Goal: Task Accomplishment & Management: Use online tool/utility

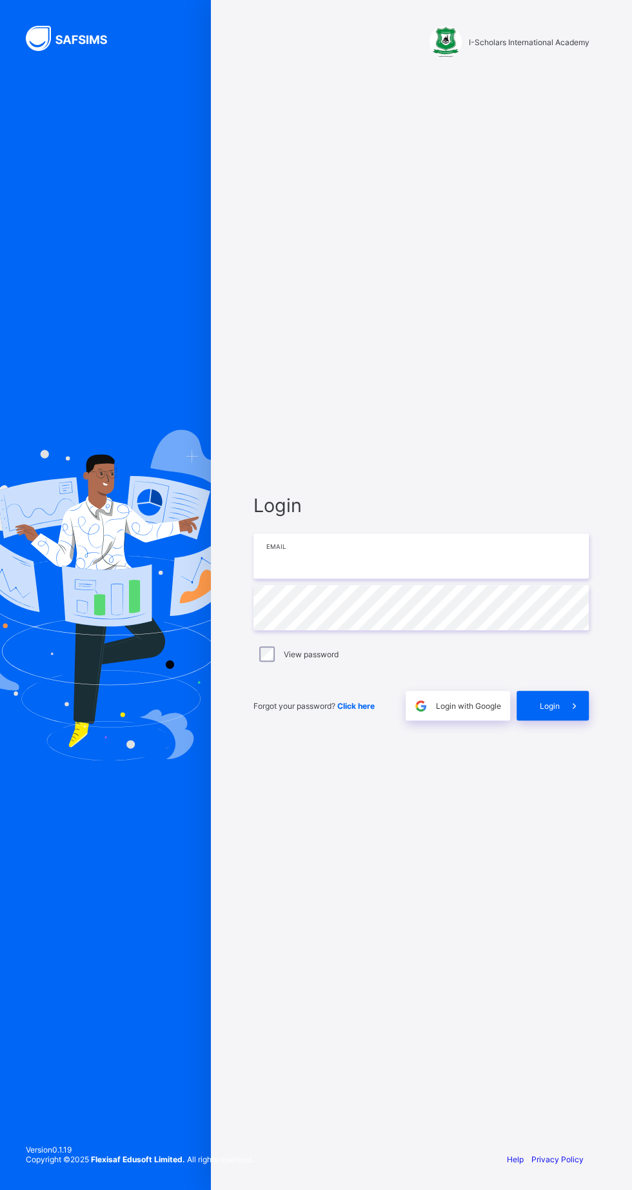
type input "**********"
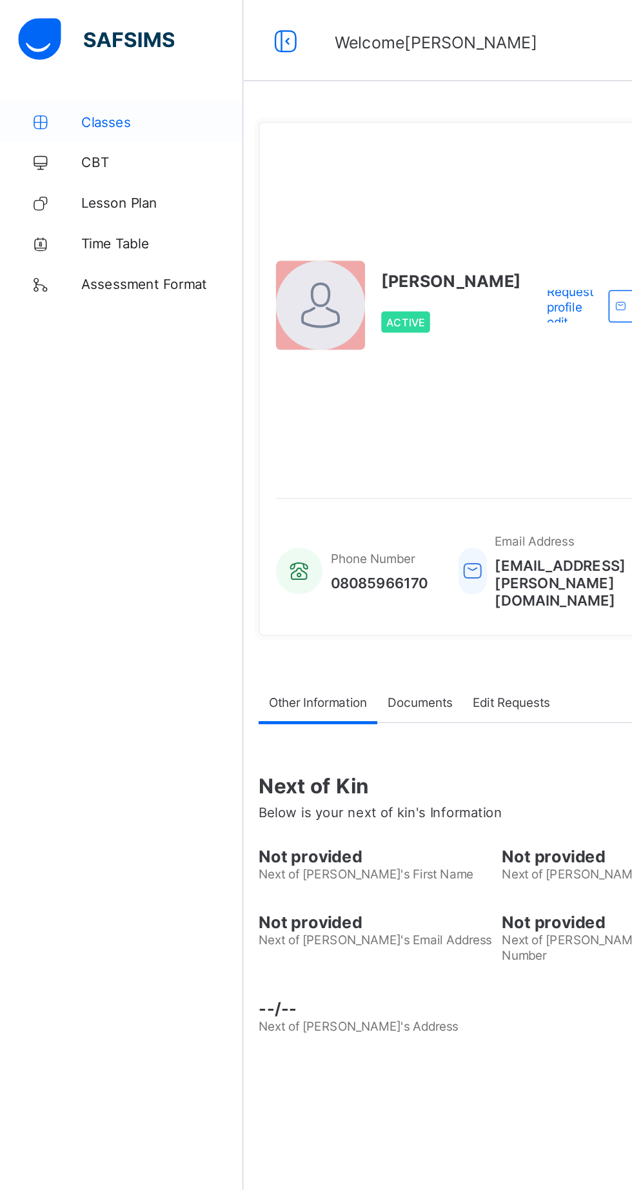
click at [77, 77] on span "Classes" at bounding box center [103, 77] width 103 height 10
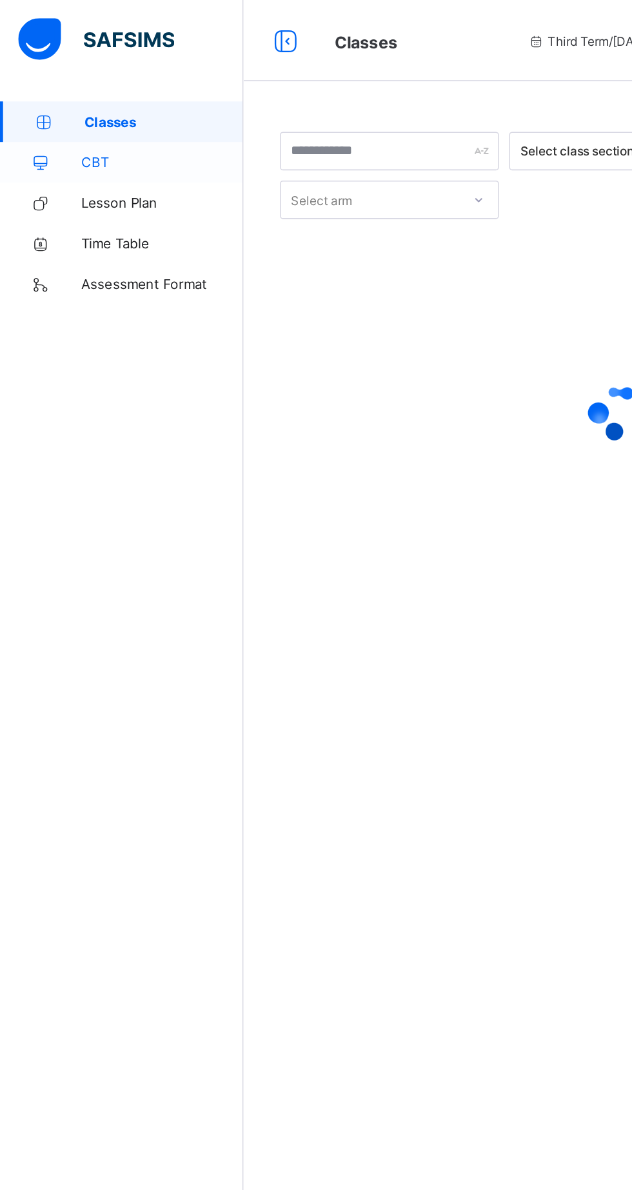
click at [70, 101] on span "CBT" at bounding box center [103, 103] width 103 height 10
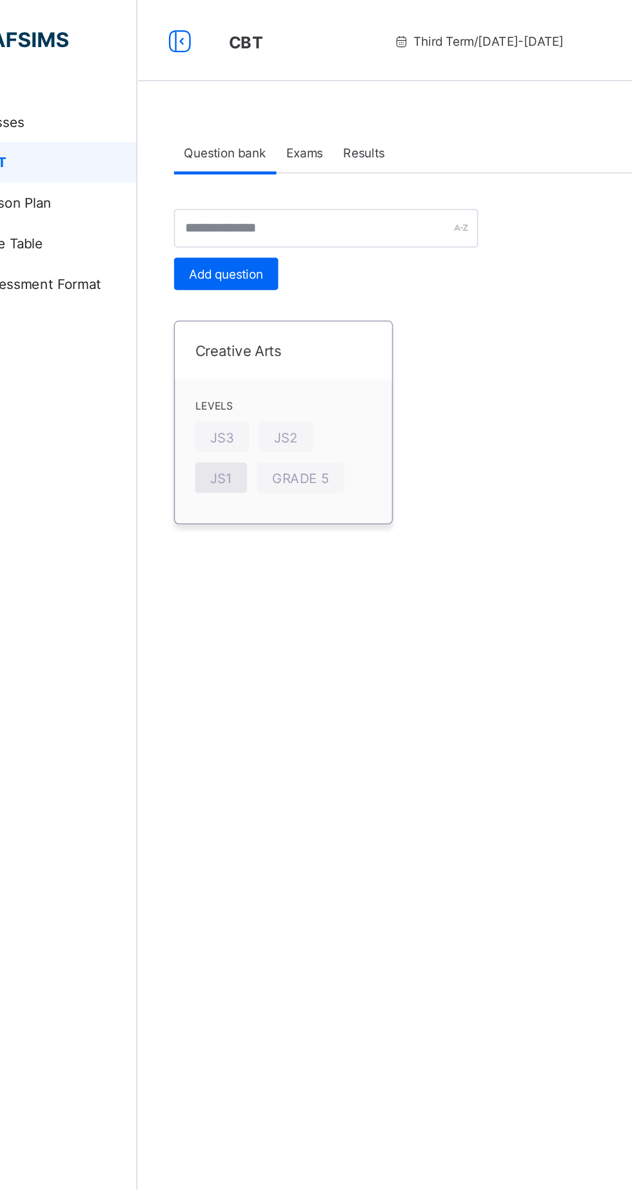
click at [219, 305] on div "JS1" at bounding box center [208, 303] width 33 height 19
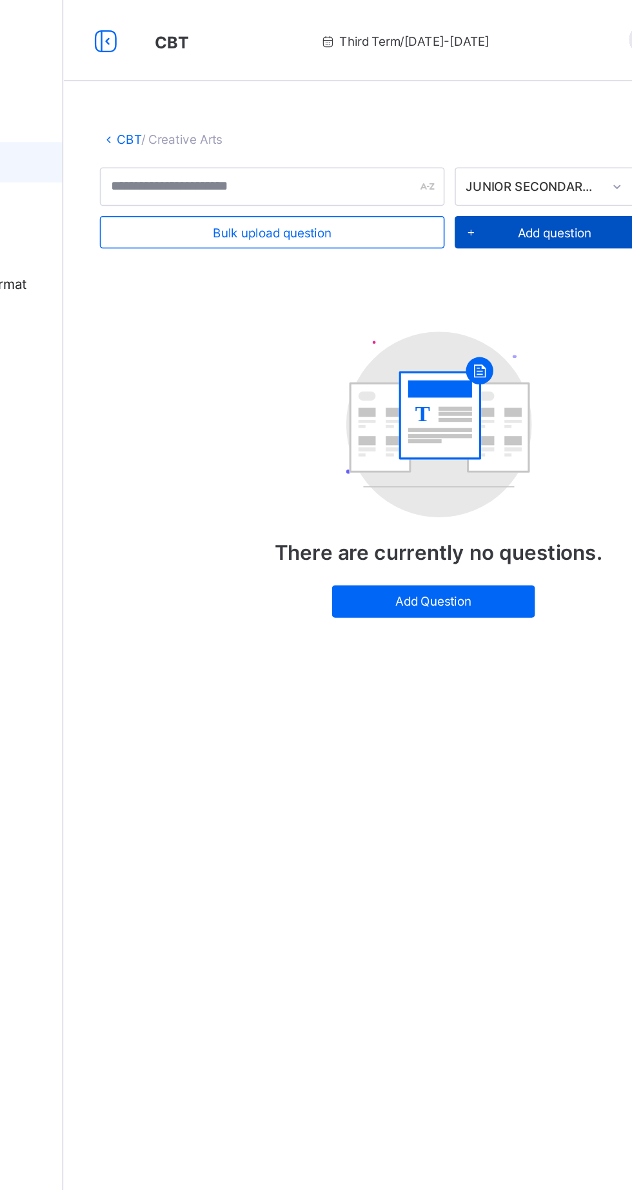
click at [470, 148] on span "Add question" at bounding box center [467, 148] width 47 height 10
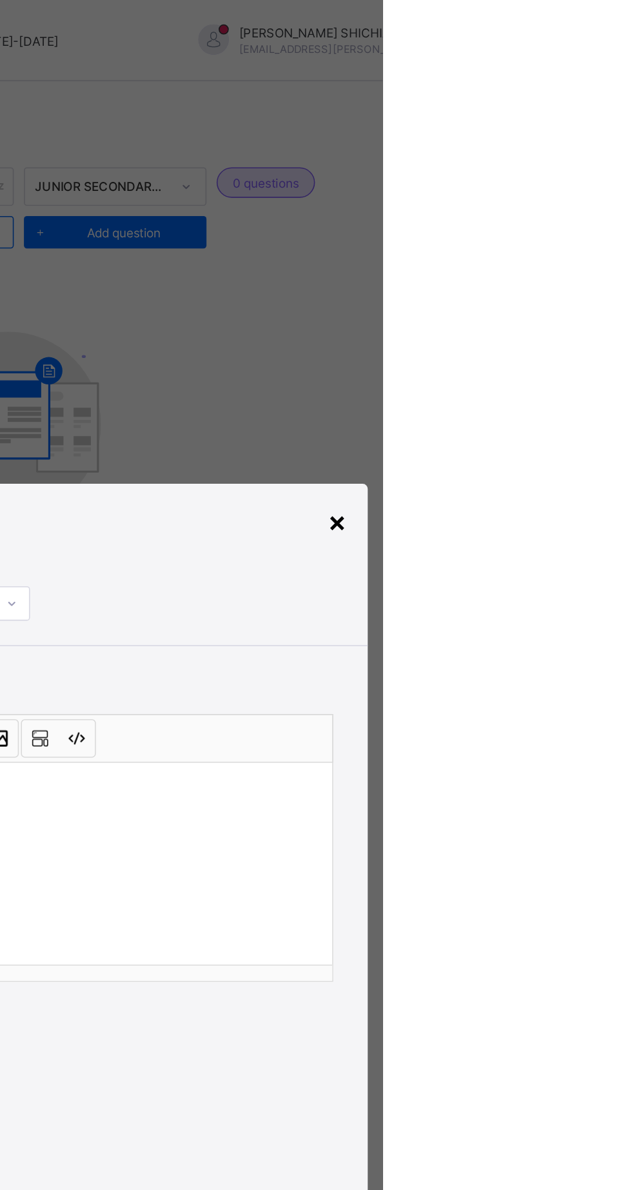
click at [610, 343] on div "×" at bounding box center [604, 332] width 12 height 22
